Goal: Information Seeking & Learning: Learn about a topic

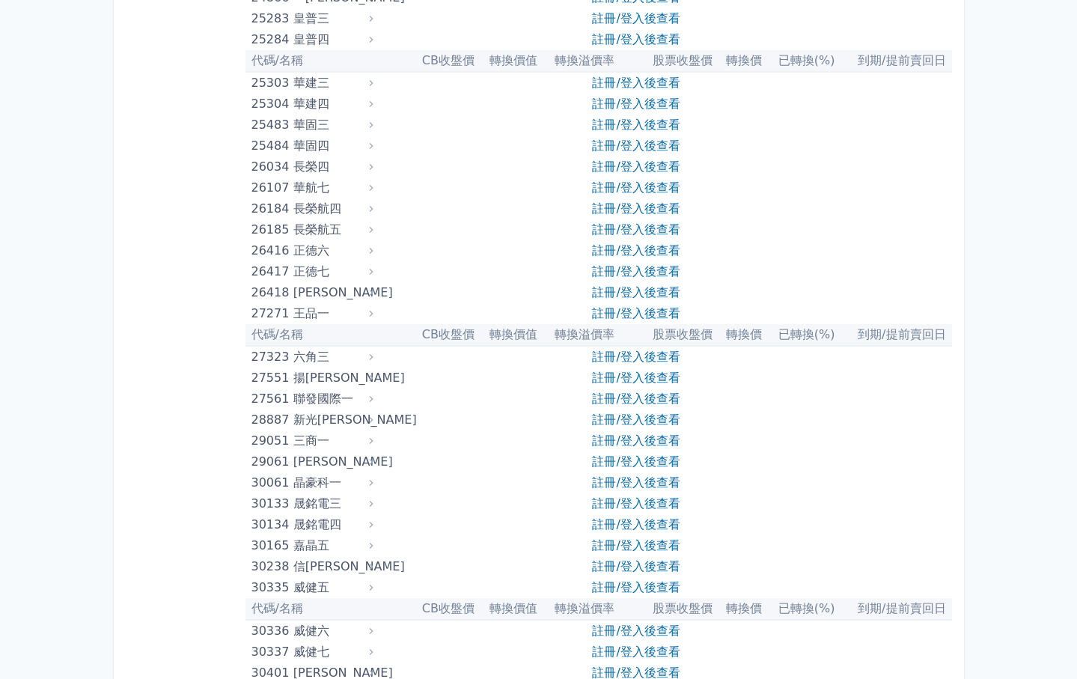
scroll to position [2096, 0]
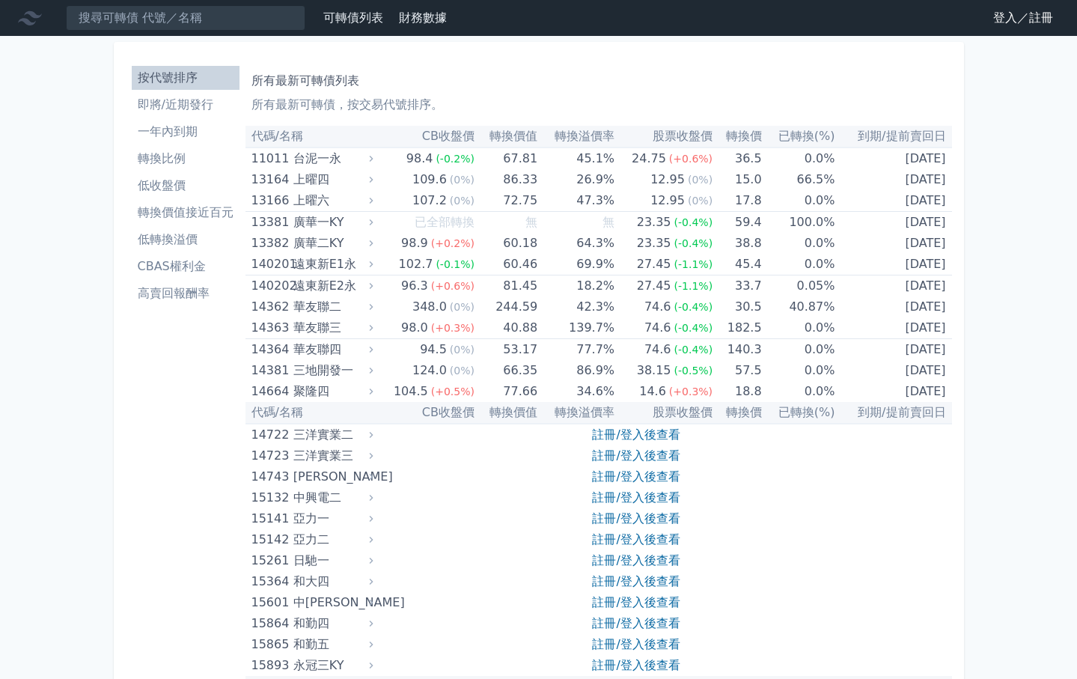
scroll to position [2096, 0]
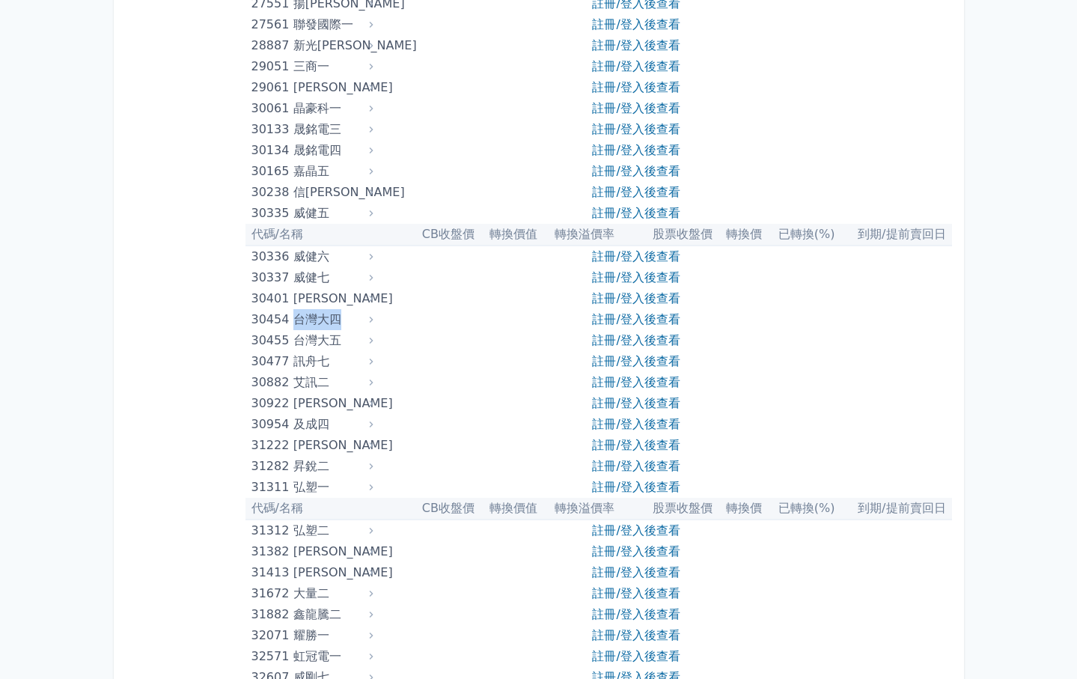
drag, startPoint x: 293, startPoint y: 320, endPoint x: 339, endPoint y: 320, distance: 46.4
click at [339, 320] on div "30454 台灣大四" at bounding box center [308, 319] width 115 height 21
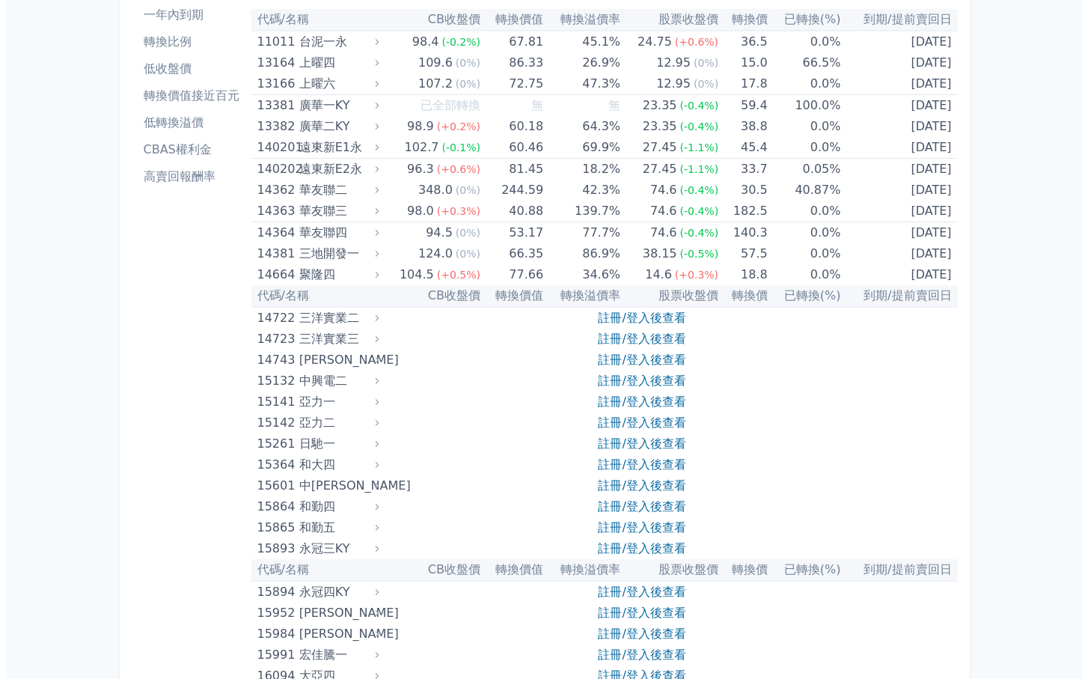
scroll to position [0, 0]
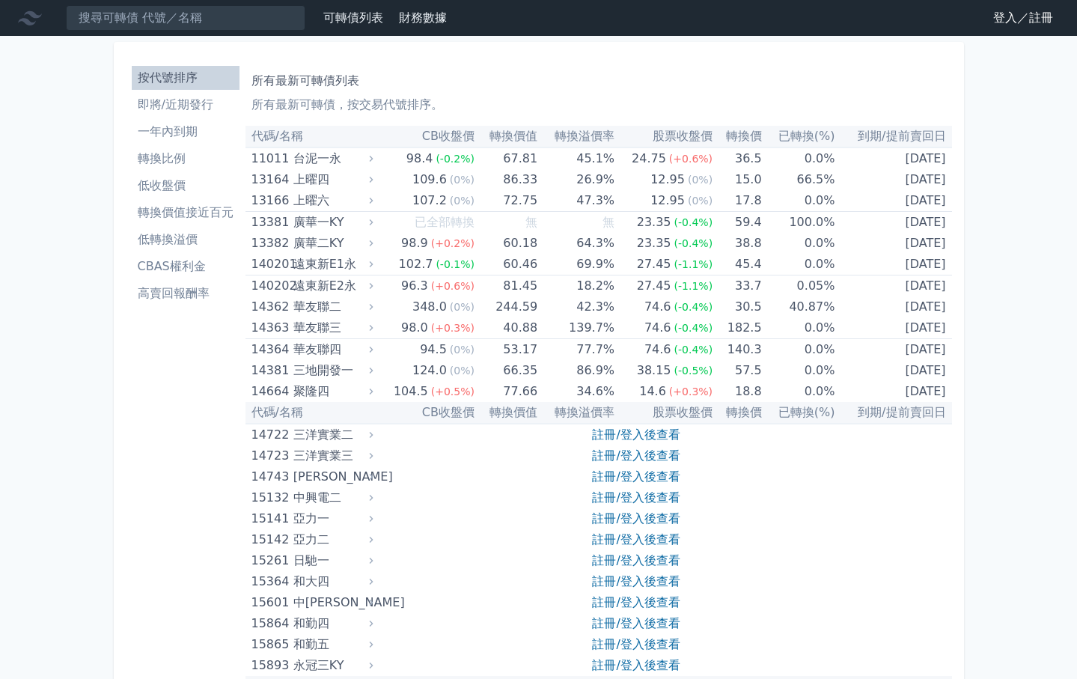
click at [223, 108] on li "即將/近期發行" at bounding box center [186, 105] width 108 height 18
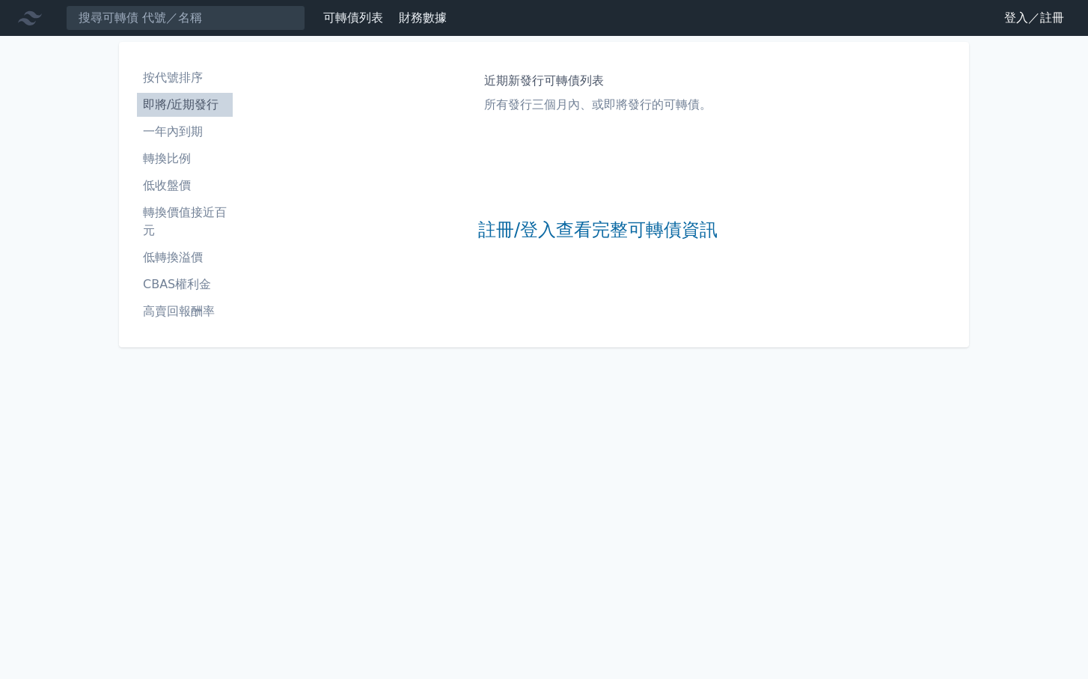
click at [207, 82] on li "按代號排序" at bounding box center [185, 78] width 96 height 18
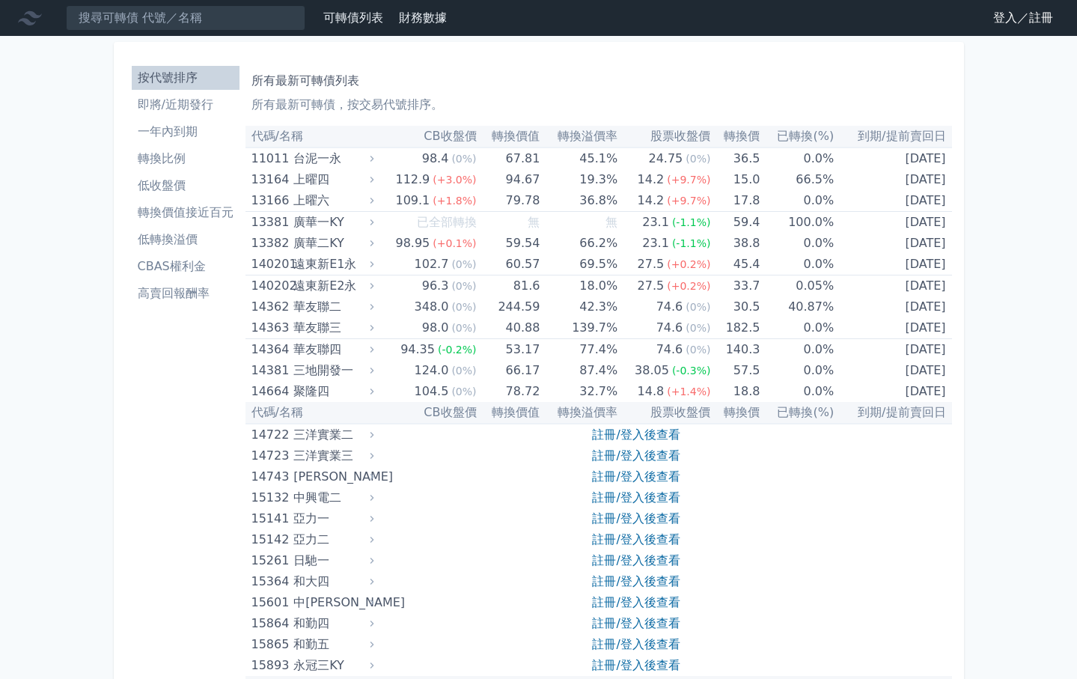
click at [219, 214] on li "轉換價值接近百元" at bounding box center [186, 213] width 108 height 18
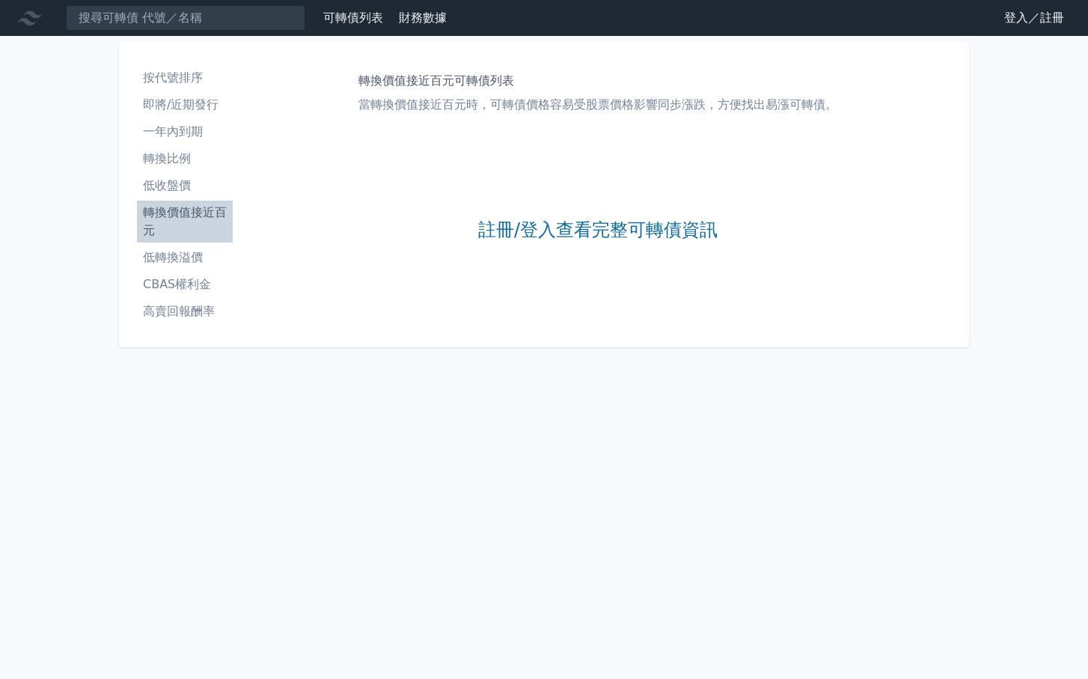
click at [202, 257] on li "低轉換溢價" at bounding box center [185, 257] width 96 height 18
click at [211, 284] on li "CBAS權利金" at bounding box center [185, 284] width 96 height 18
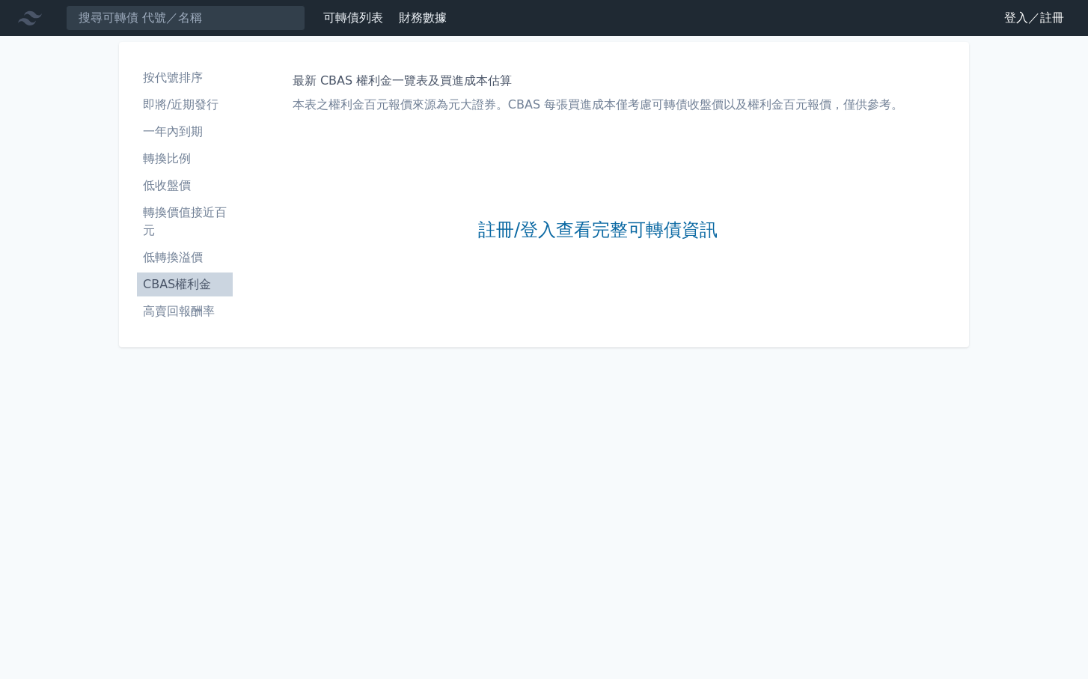
click at [204, 316] on li "高賣回報酬率" at bounding box center [185, 311] width 96 height 18
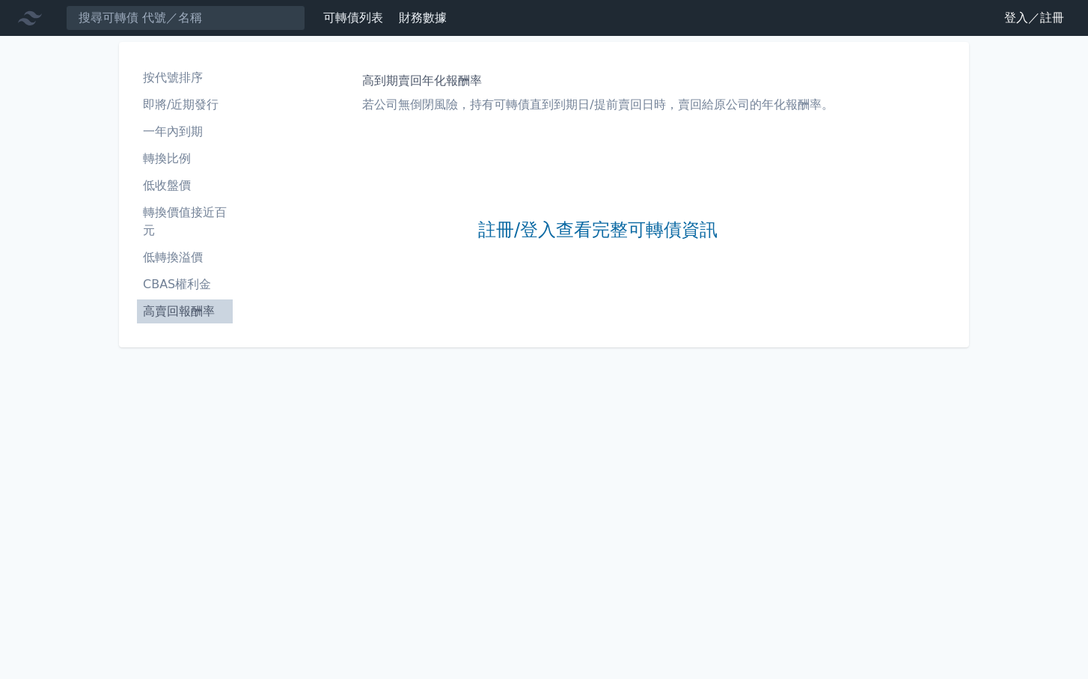
click at [1025, 25] on link "登入／註冊" at bounding box center [1034, 18] width 84 height 24
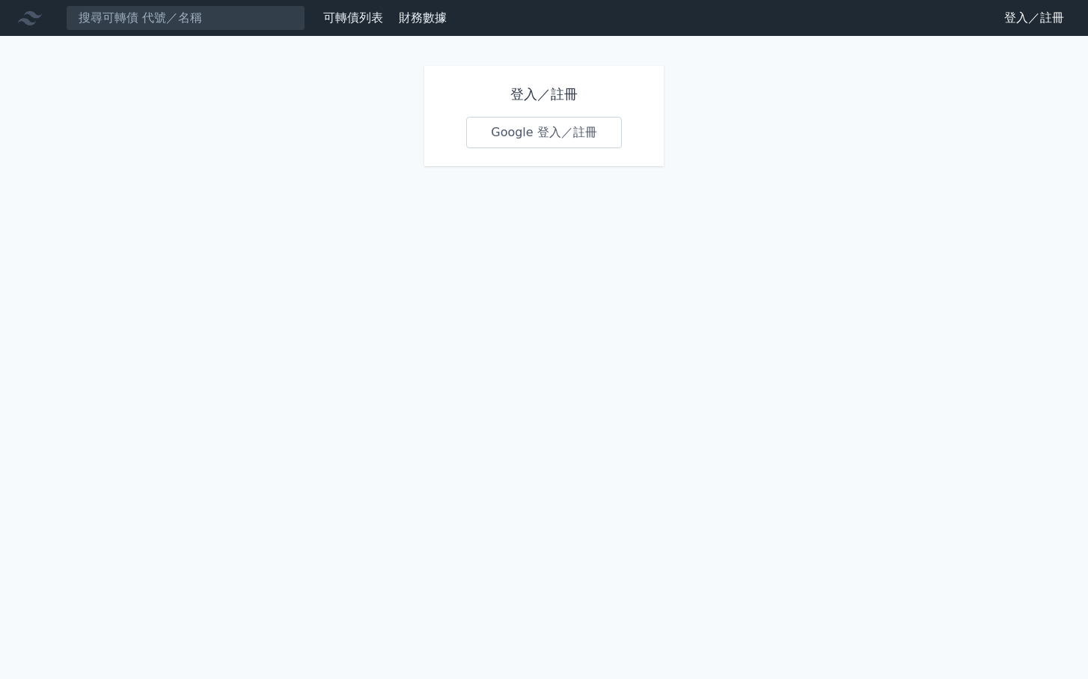
click at [586, 132] on link "Google 登入／註冊" at bounding box center [544, 132] width 156 height 31
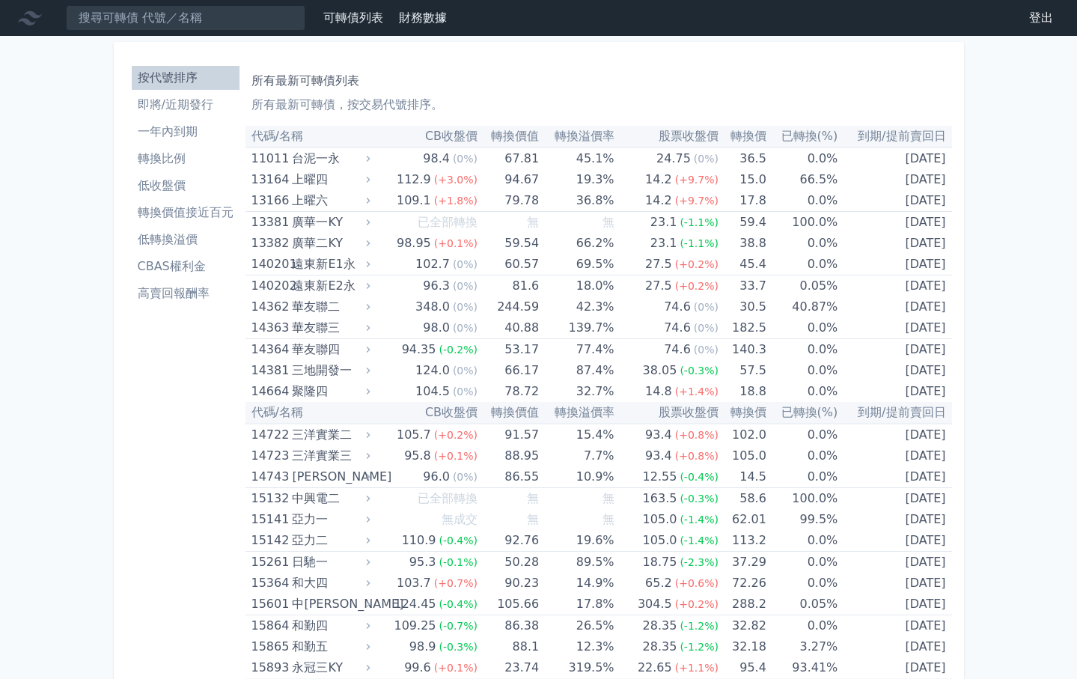
click at [211, 215] on li "轉換價值接近百元" at bounding box center [186, 213] width 108 height 18
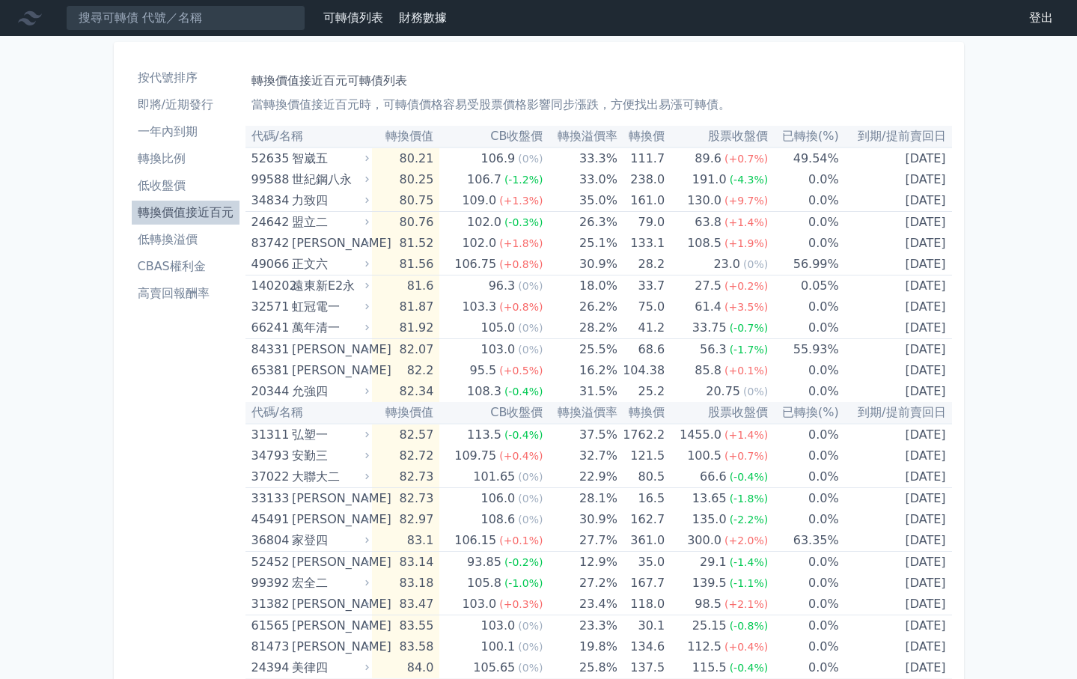
click at [201, 266] on li "CBAS權利金" at bounding box center [186, 266] width 108 height 18
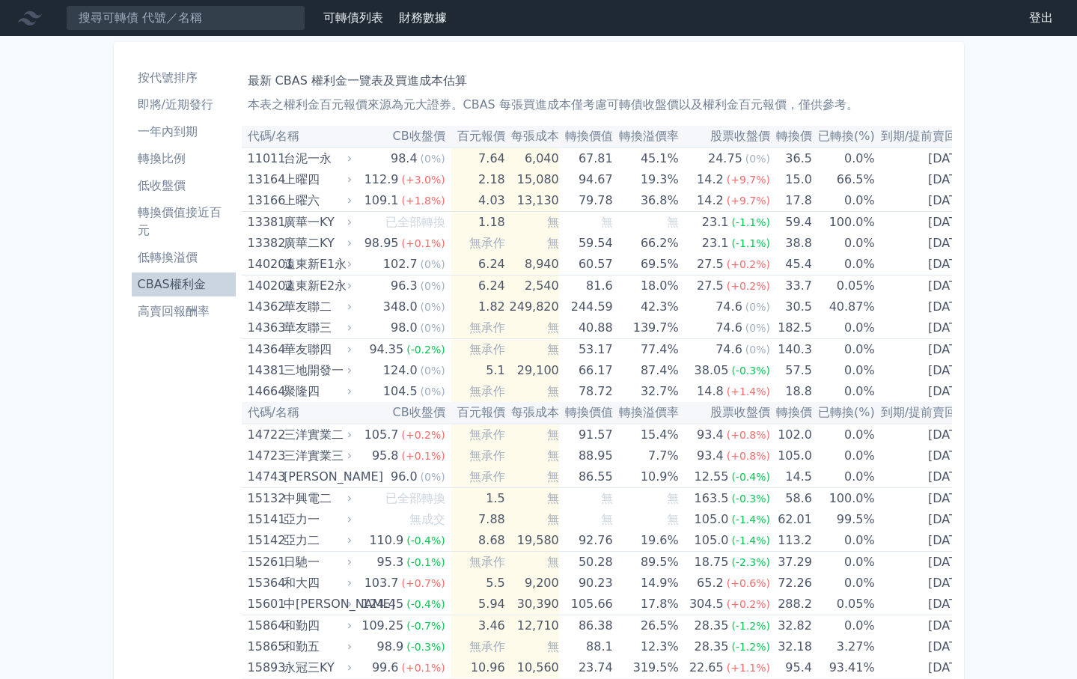
click at [202, 150] on li "轉換比例" at bounding box center [184, 159] width 104 height 18
